Goal: Information Seeking & Learning: Learn about a topic

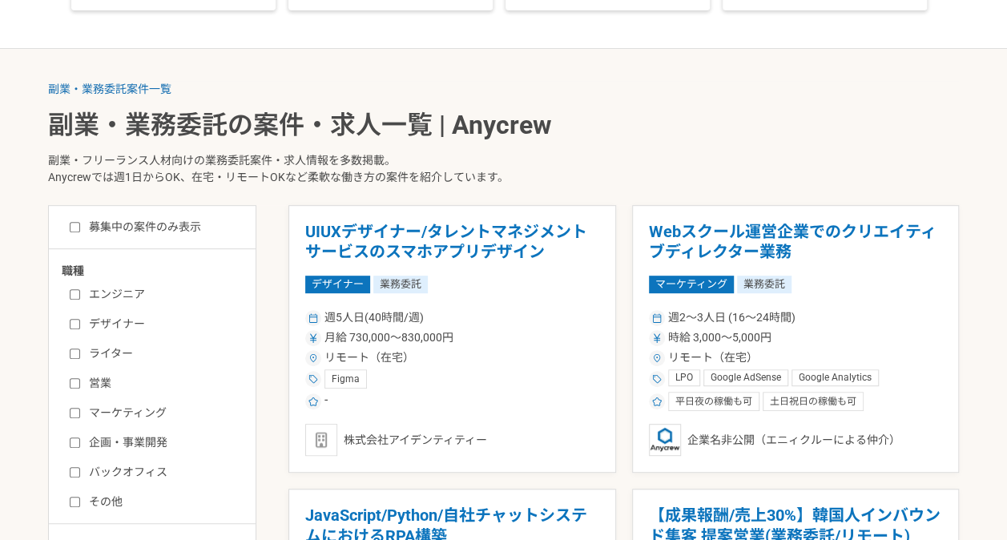
scroll to position [320, 0]
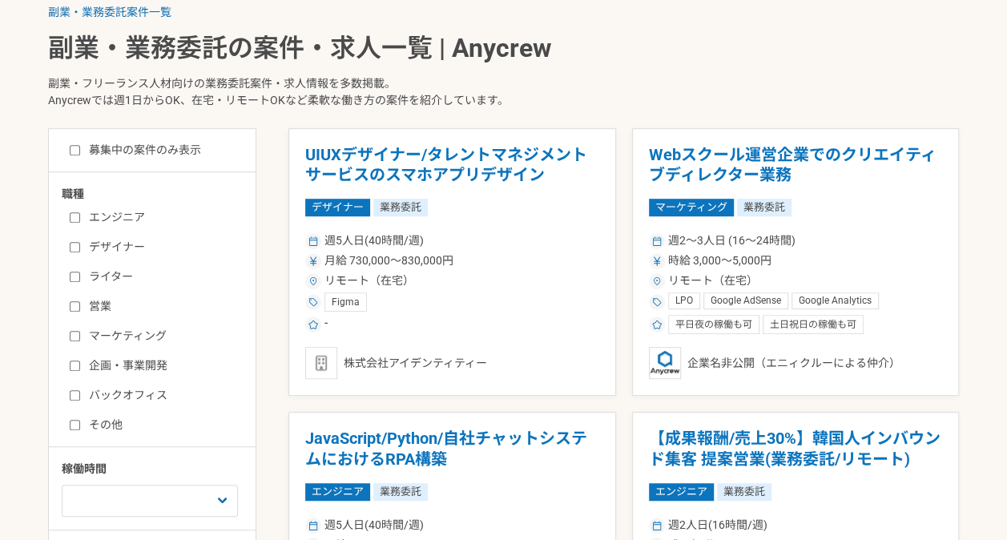
click at [74, 335] on input "マーケティング" at bounding box center [75, 336] width 10 height 10
checkbox input "true"
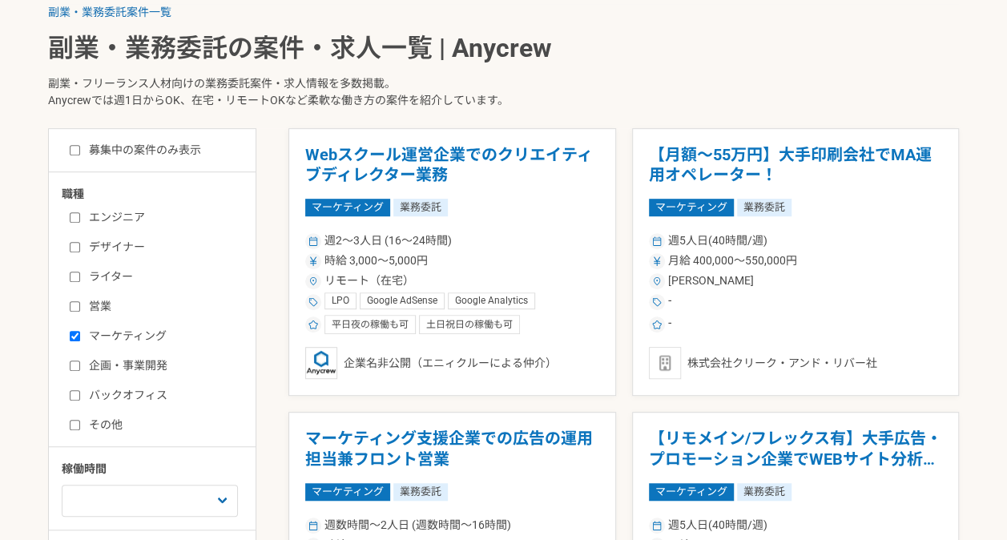
click at [74, 364] on input "企画・事業開発" at bounding box center [75, 365] width 10 height 10
checkbox input "true"
click at [71, 151] on input "募集中の案件のみ表示" at bounding box center [75, 150] width 10 height 10
checkbox input "true"
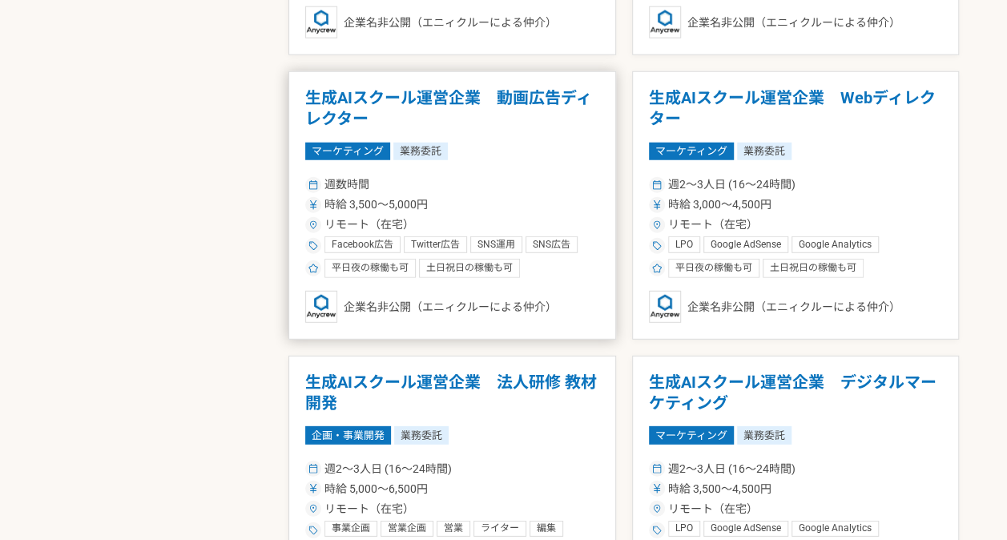
scroll to position [2242, 0]
